Goal: Information Seeking & Learning: Find specific fact

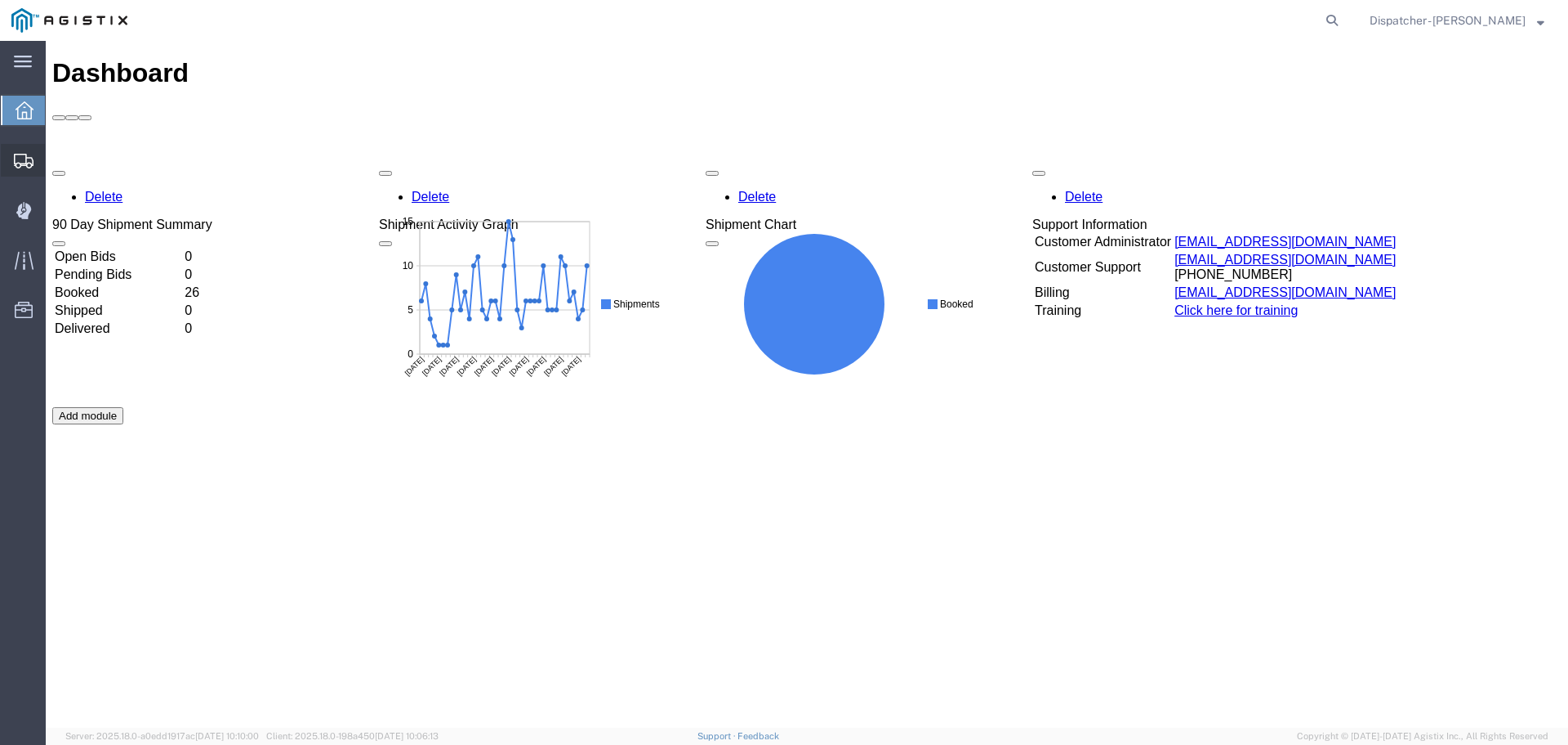
click at [57, 160] on span "Shipments" at bounding box center [50, 160] width 12 height 32
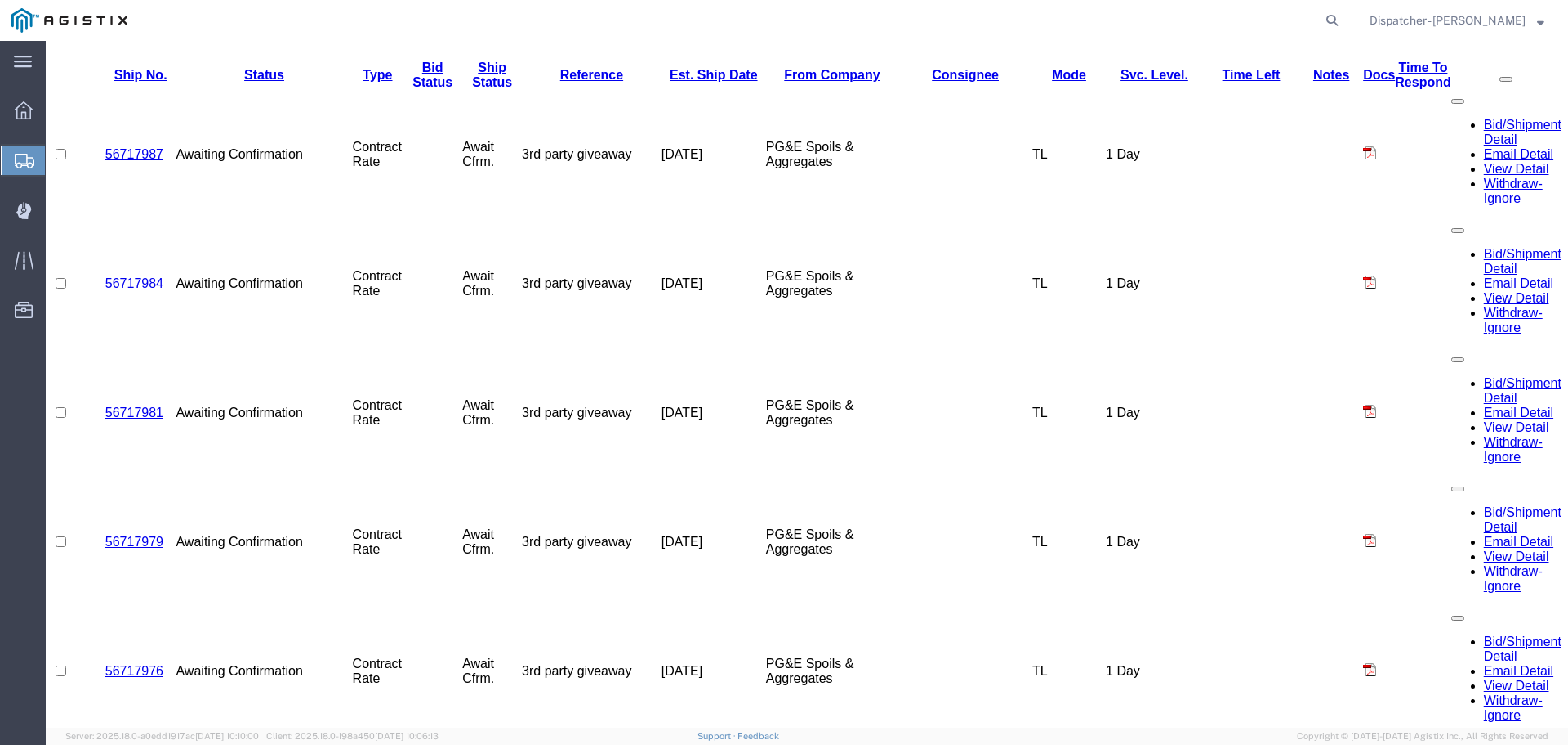
scroll to position [872, 0]
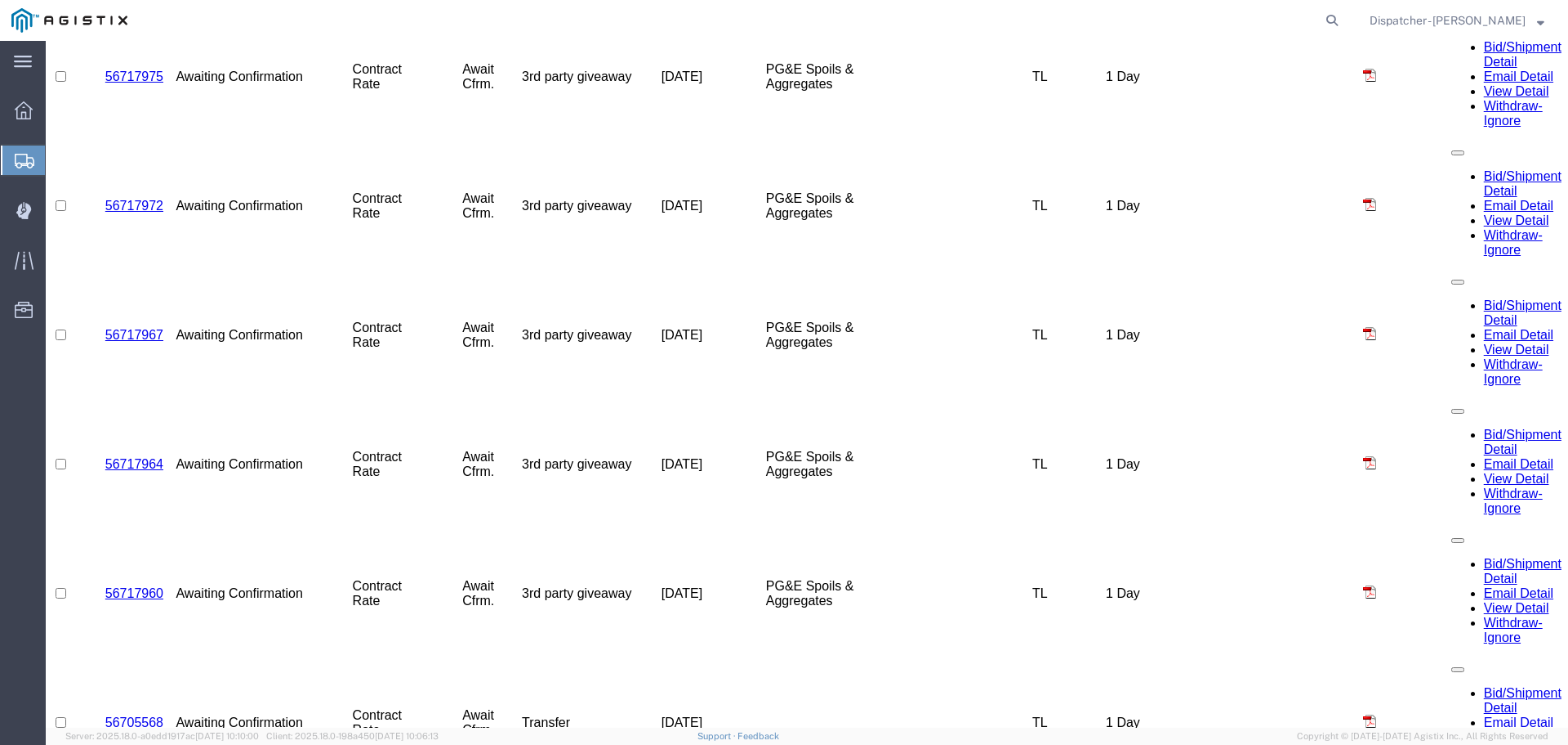
scroll to position [1486, 0]
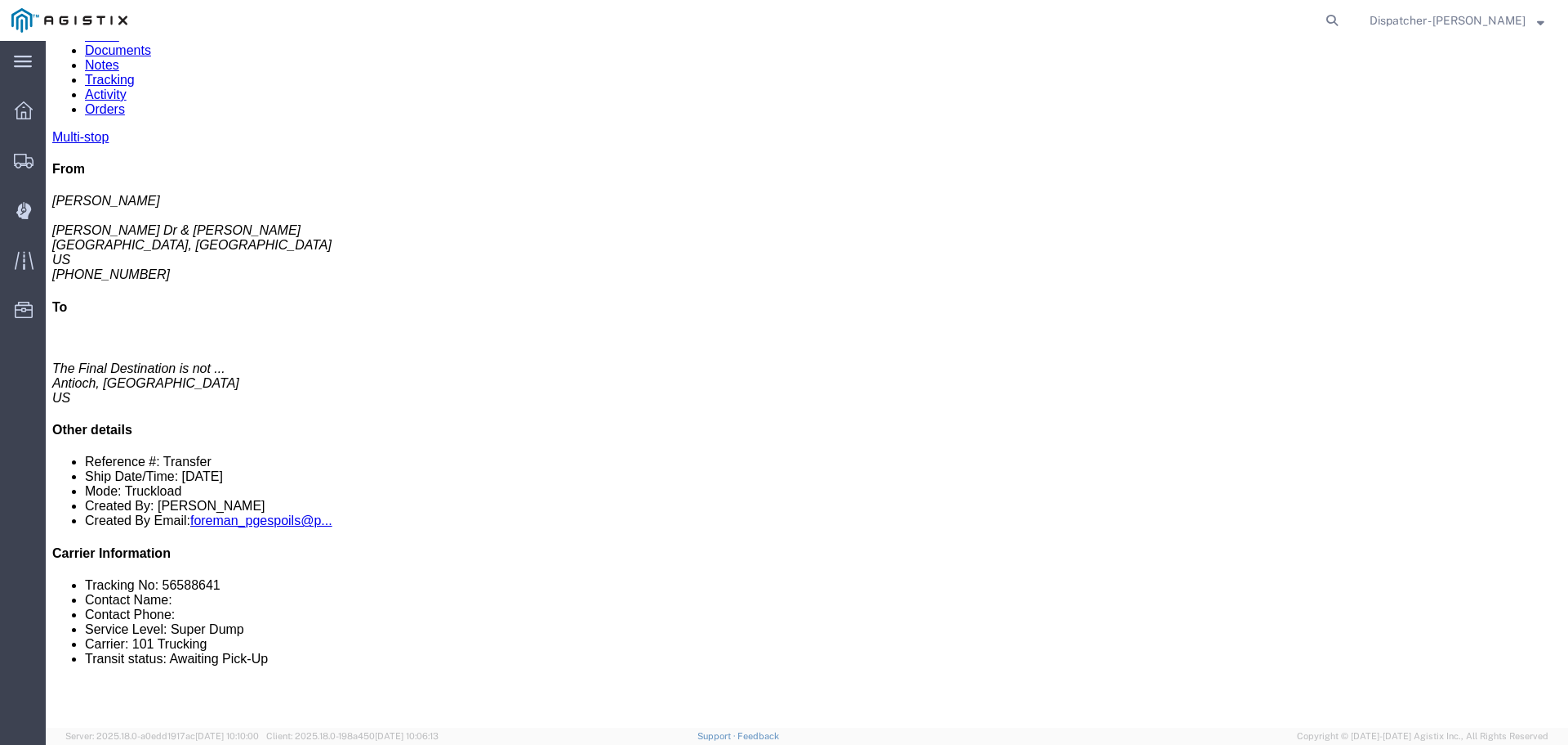
scroll to position [217, 0]
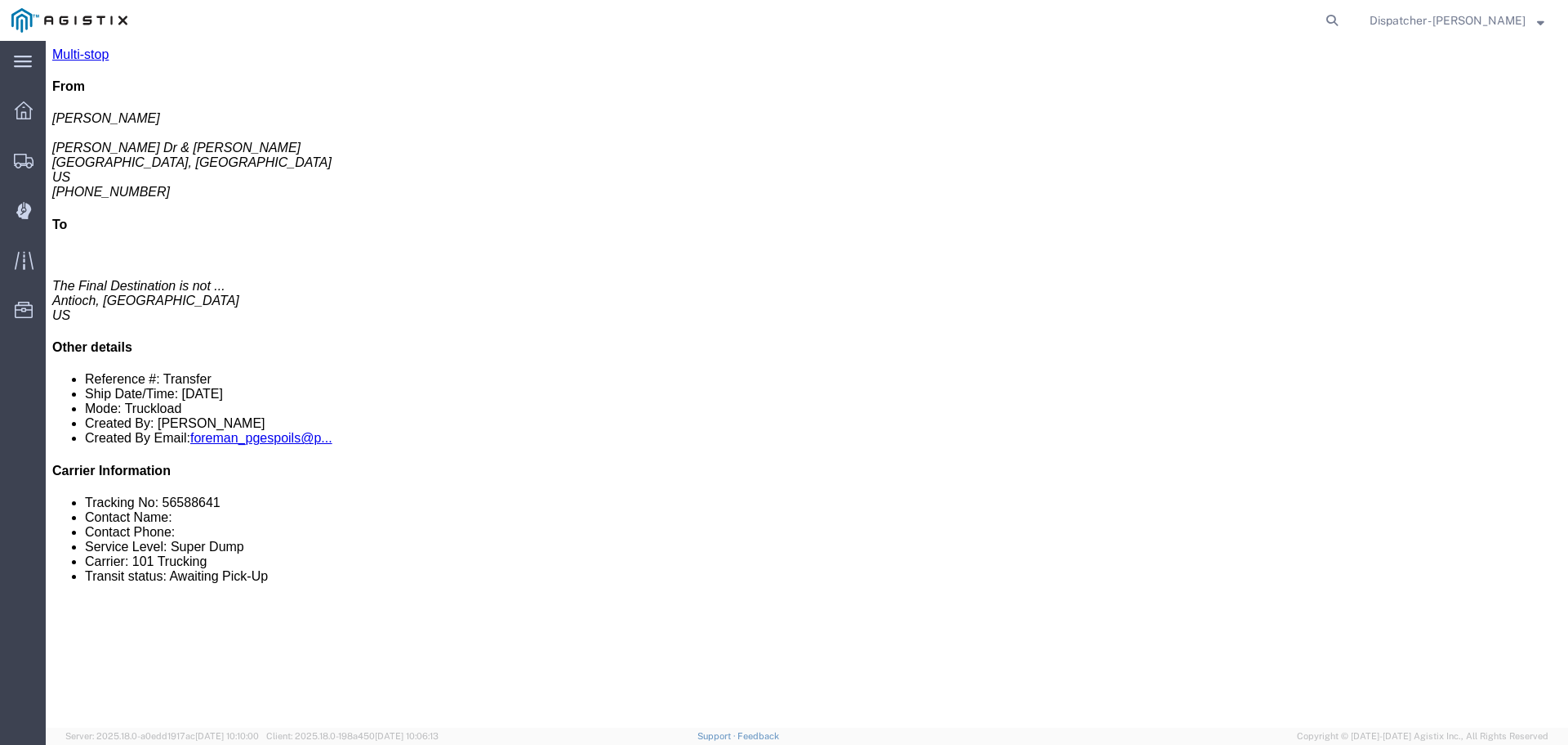
drag, startPoint x: 439, startPoint y: 233, endPoint x: 249, endPoint y: 238, distance: 190.1
click td "PG&E Spoils & Aggregates [STREET_ADDRESS]"
copy div "[STREET_ADDRESS]"
